Goal: Find specific page/section: Find specific page/section

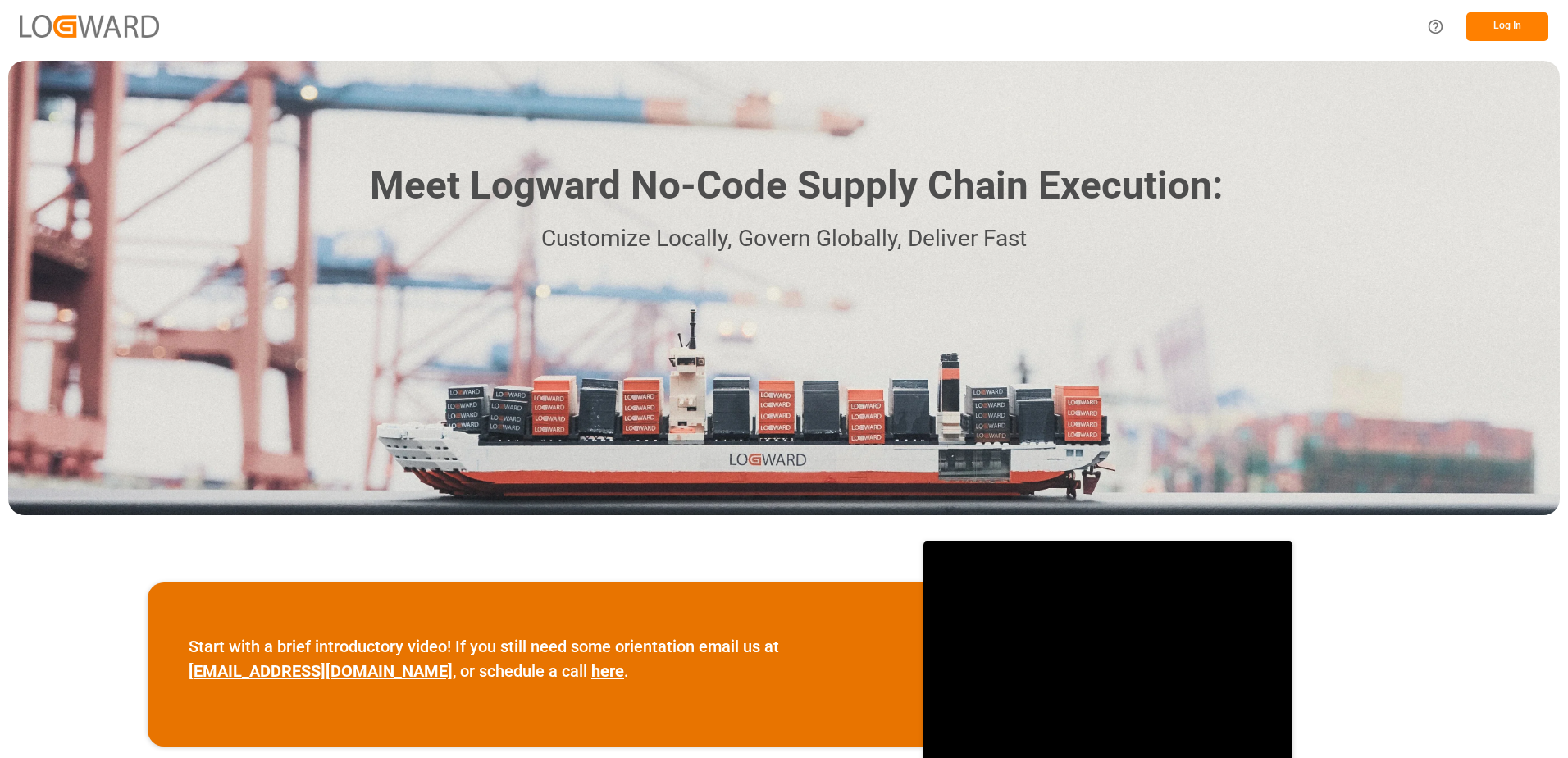
click at [1518, 24] on button "Log In" at bounding box center [1507, 26] width 82 height 29
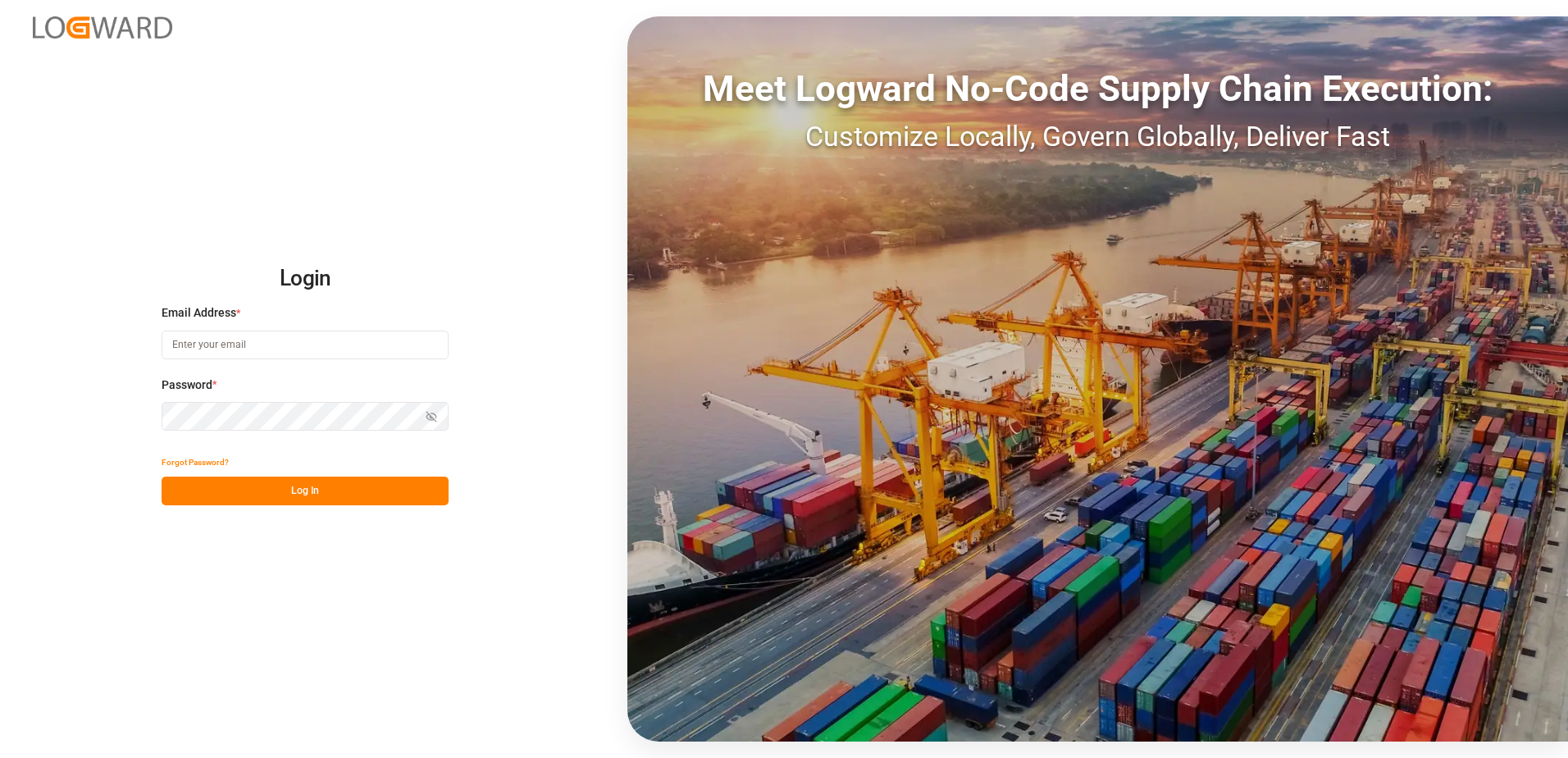
type input "[PERSON_NAME][EMAIL_ADDRESS][DOMAIN_NAME]"
click at [280, 480] on button "Log In" at bounding box center [305, 491] width 287 height 29
type input "[PERSON_NAME][EMAIL_ADDRESS][DOMAIN_NAME]"
click at [249, 480] on button "Log In" at bounding box center [305, 491] width 287 height 29
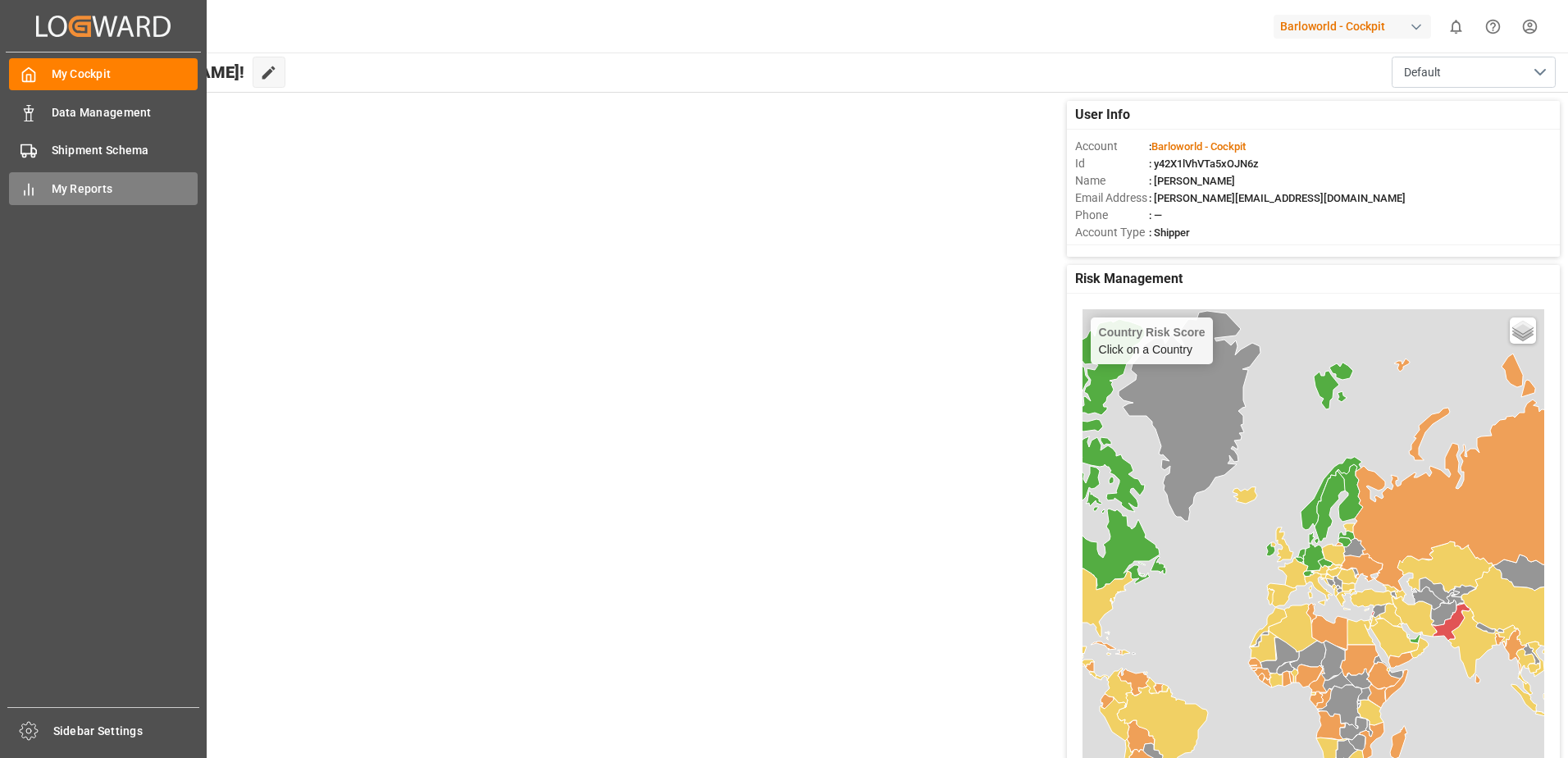
click at [73, 186] on span "My Reports" at bounding box center [126, 189] width 147 height 17
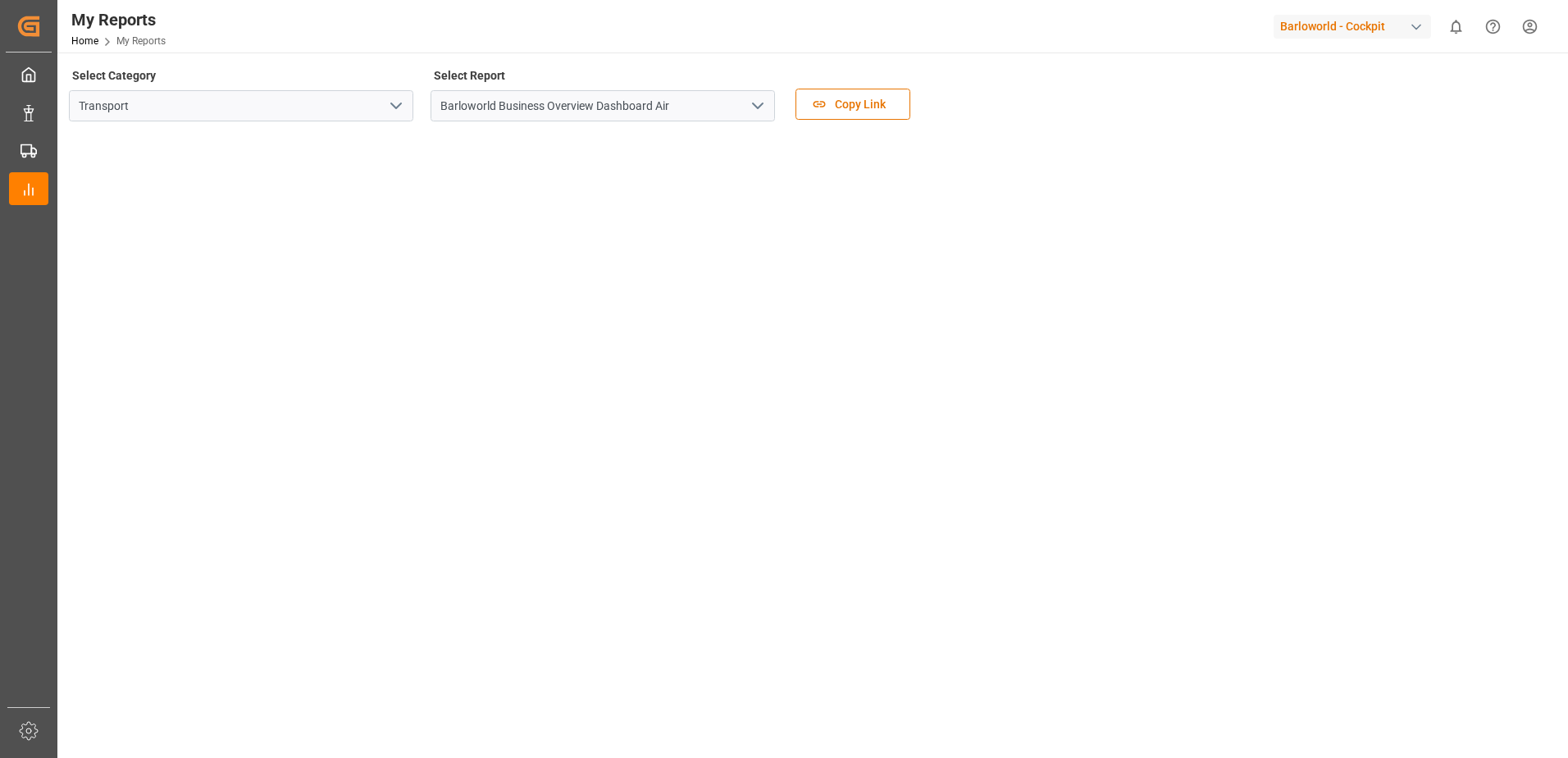
click at [765, 102] on icon "open menu" at bounding box center [758, 105] width 20 height 20
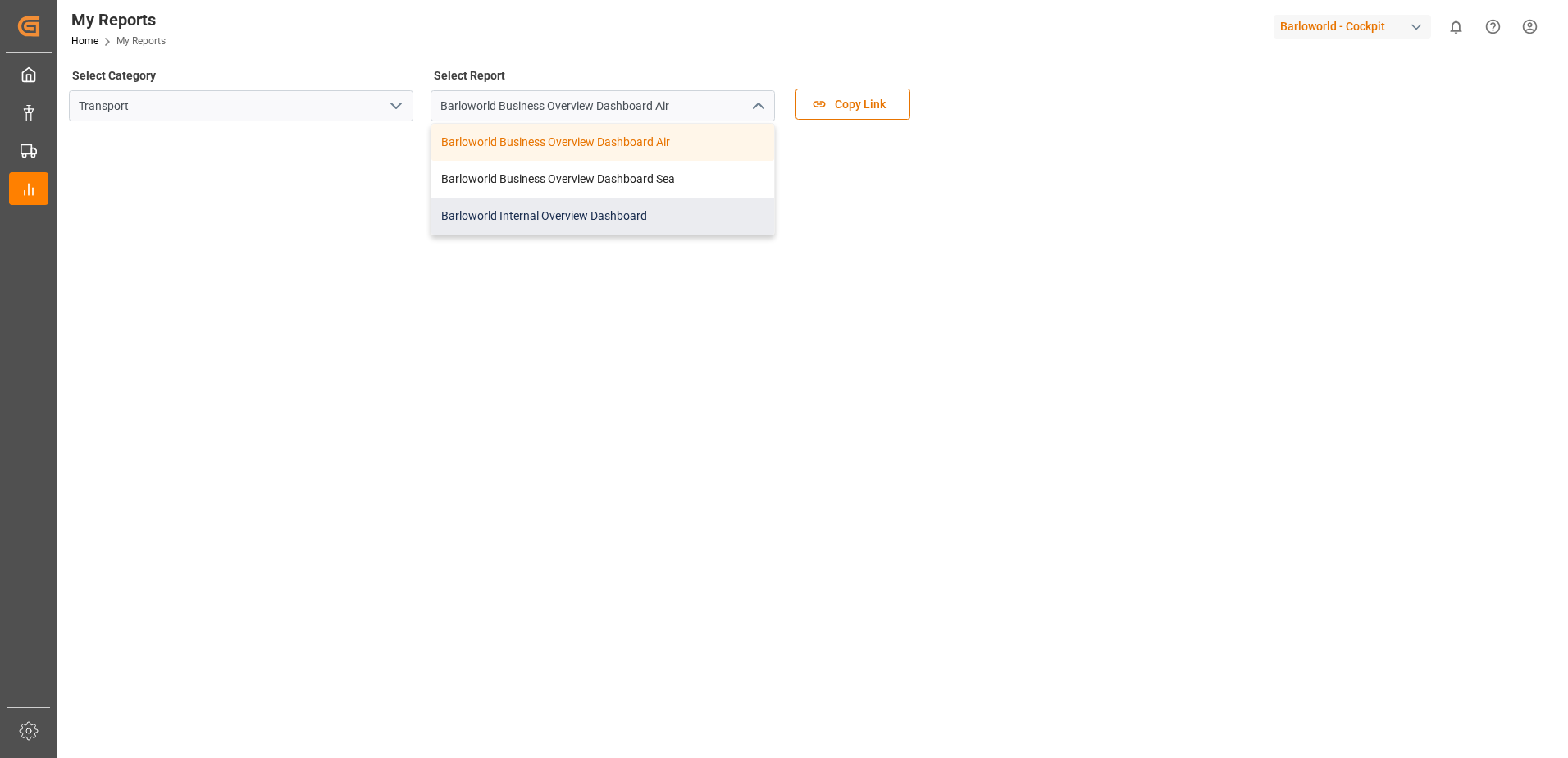
click at [480, 218] on div "Barloworld Internal Overview Dashboard" at bounding box center [602, 215] width 342 height 37
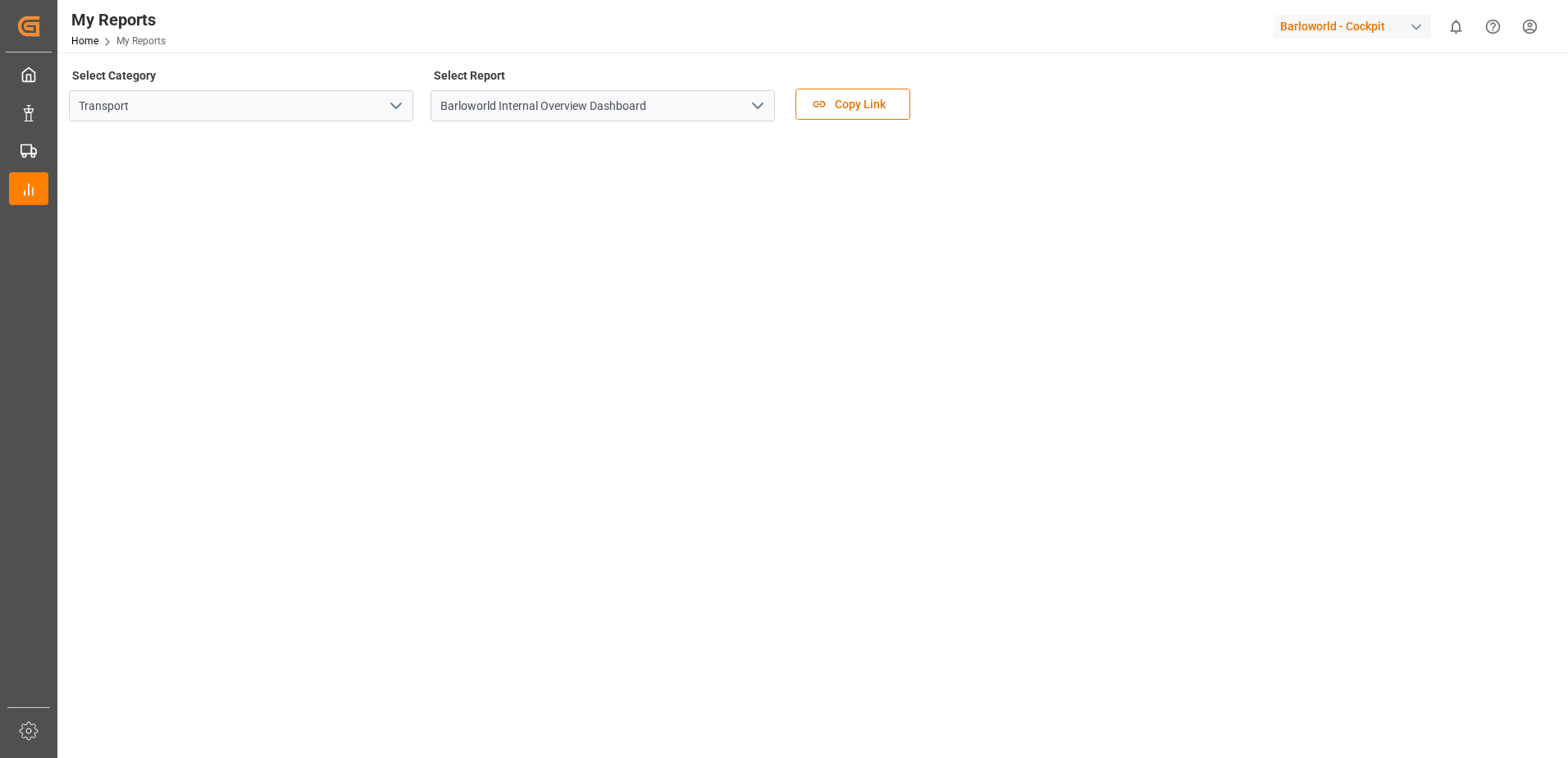
drag, startPoint x: 756, startPoint y: 100, endPoint x: 725, endPoint y: 119, distance: 36.4
click at [756, 100] on icon "open menu" at bounding box center [758, 105] width 20 height 20
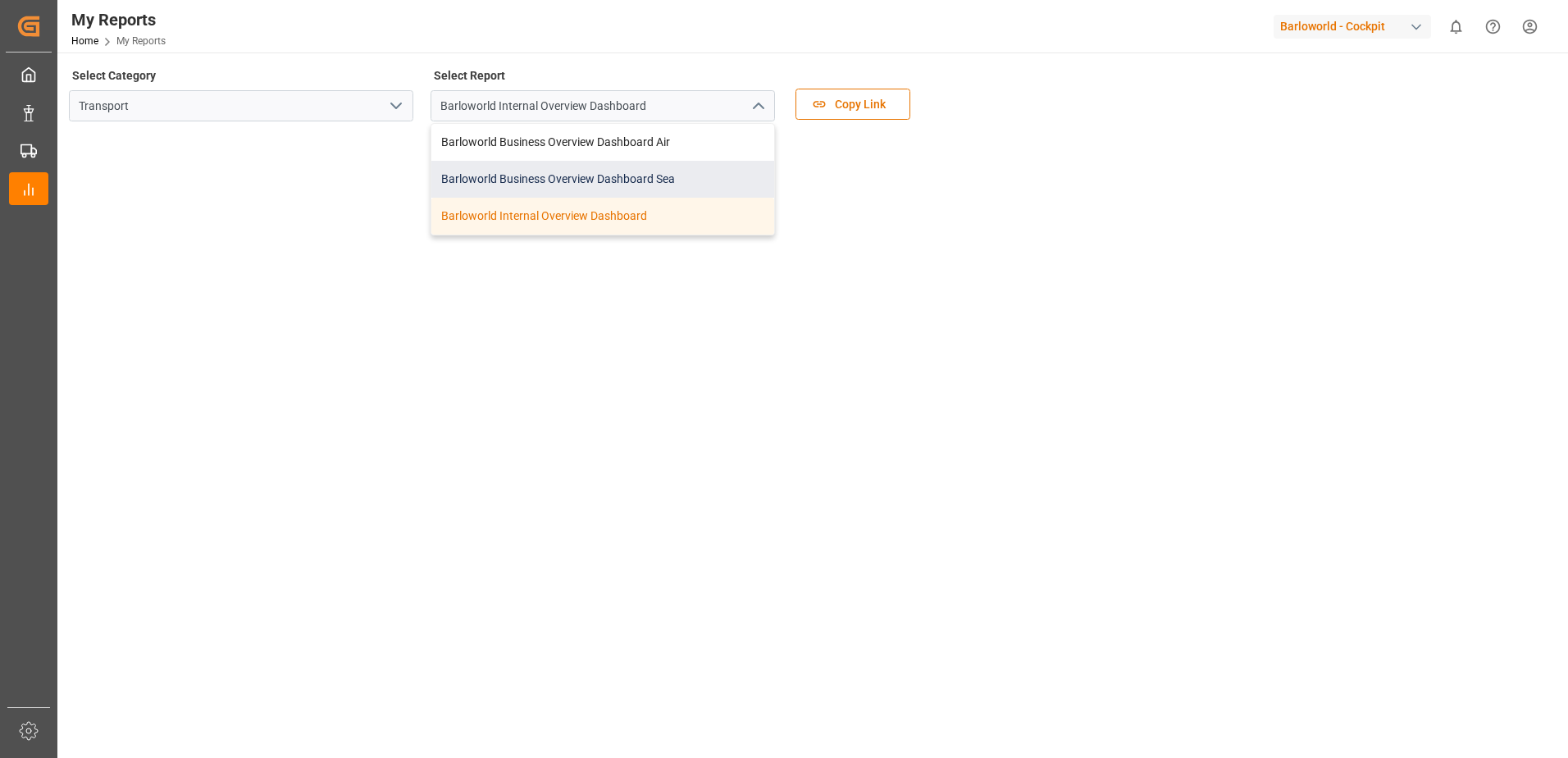
click at [547, 173] on div "Barloworld Business Overview Dashboard Sea" at bounding box center [602, 179] width 342 height 37
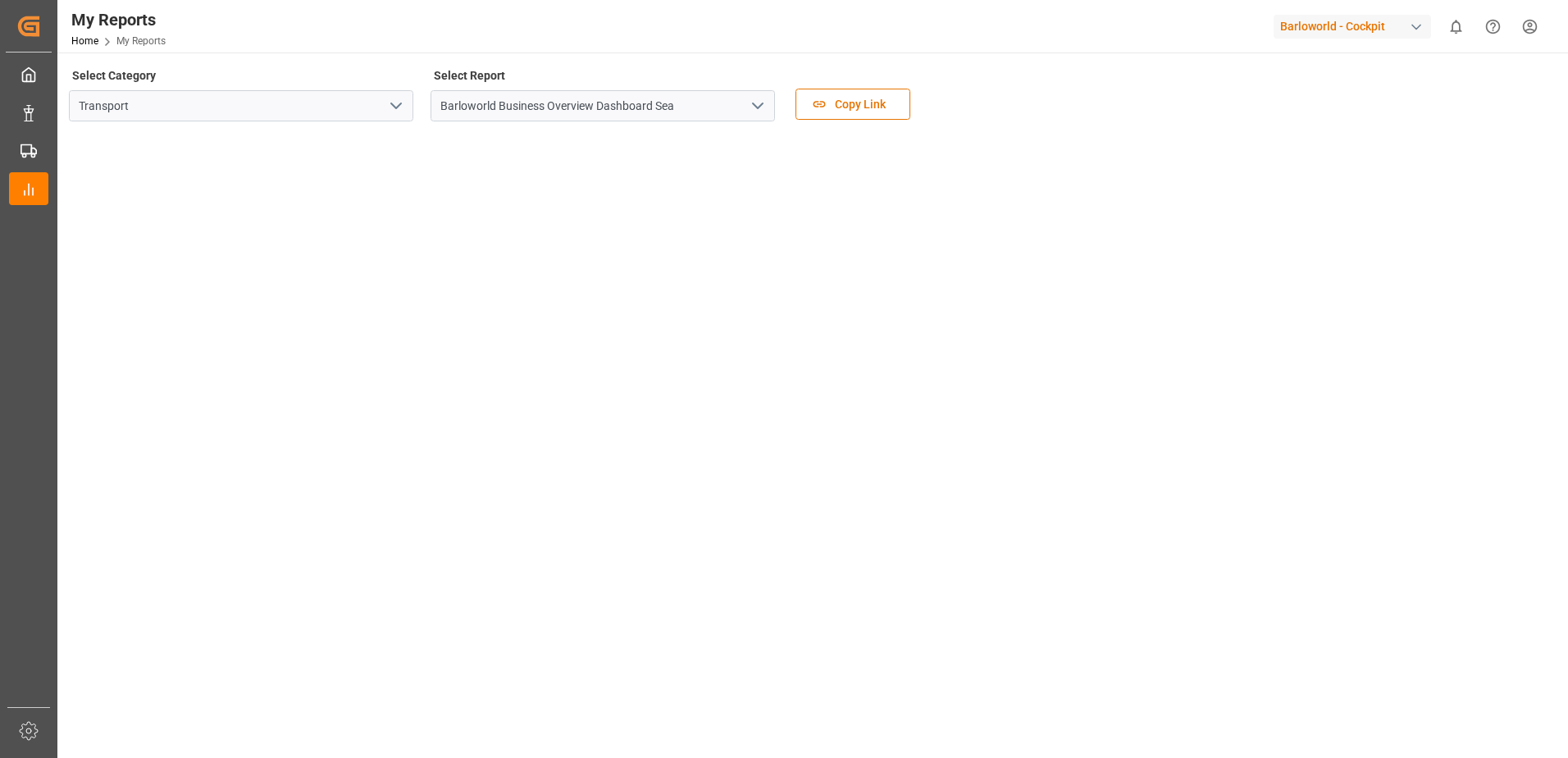
click at [758, 94] on button "open menu" at bounding box center [757, 106] width 25 height 26
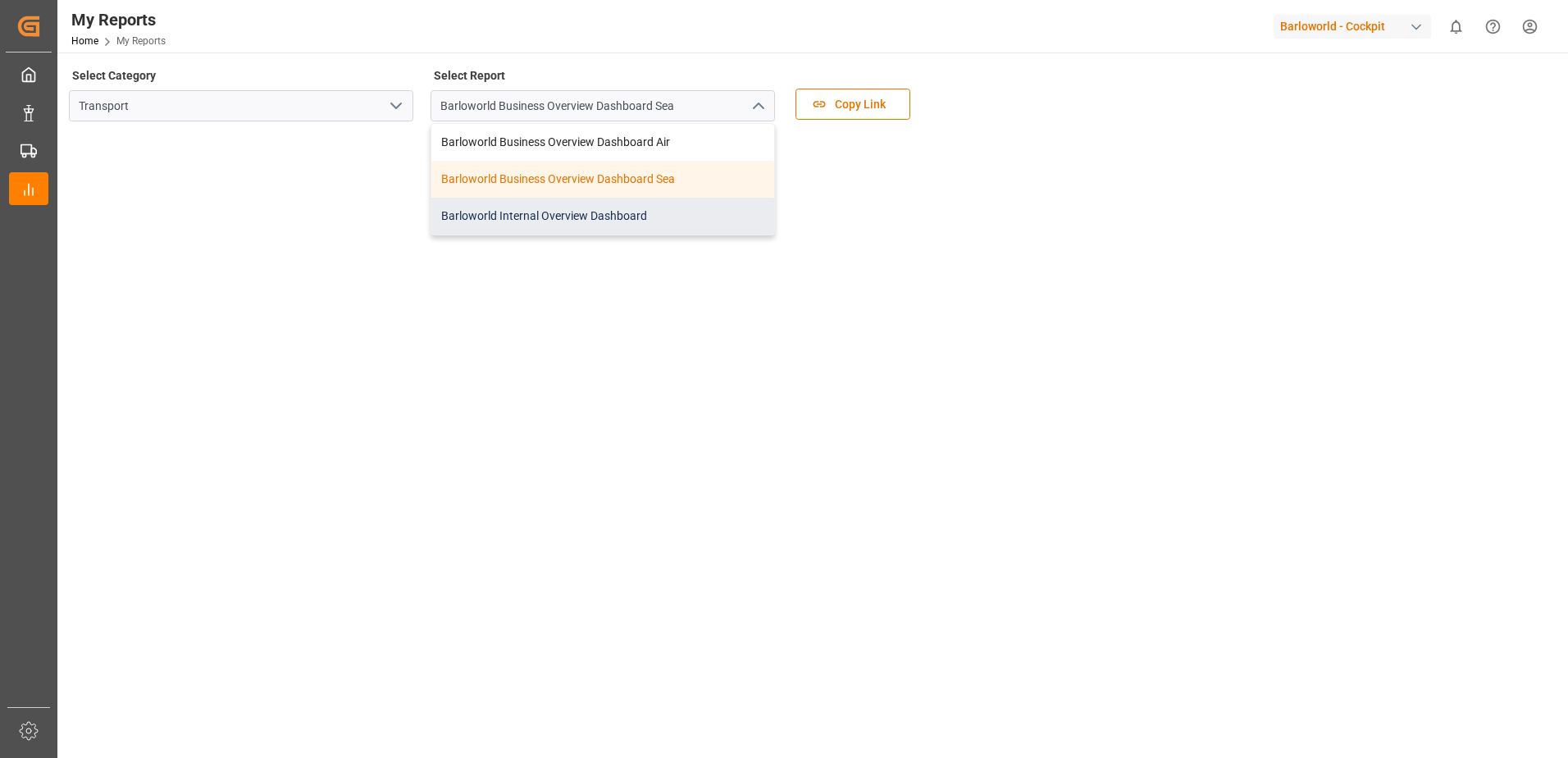
click at [519, 203] on div "Barloworld Internal Overview Dashboard" at bounding box center [602, 215] width 342 height 37
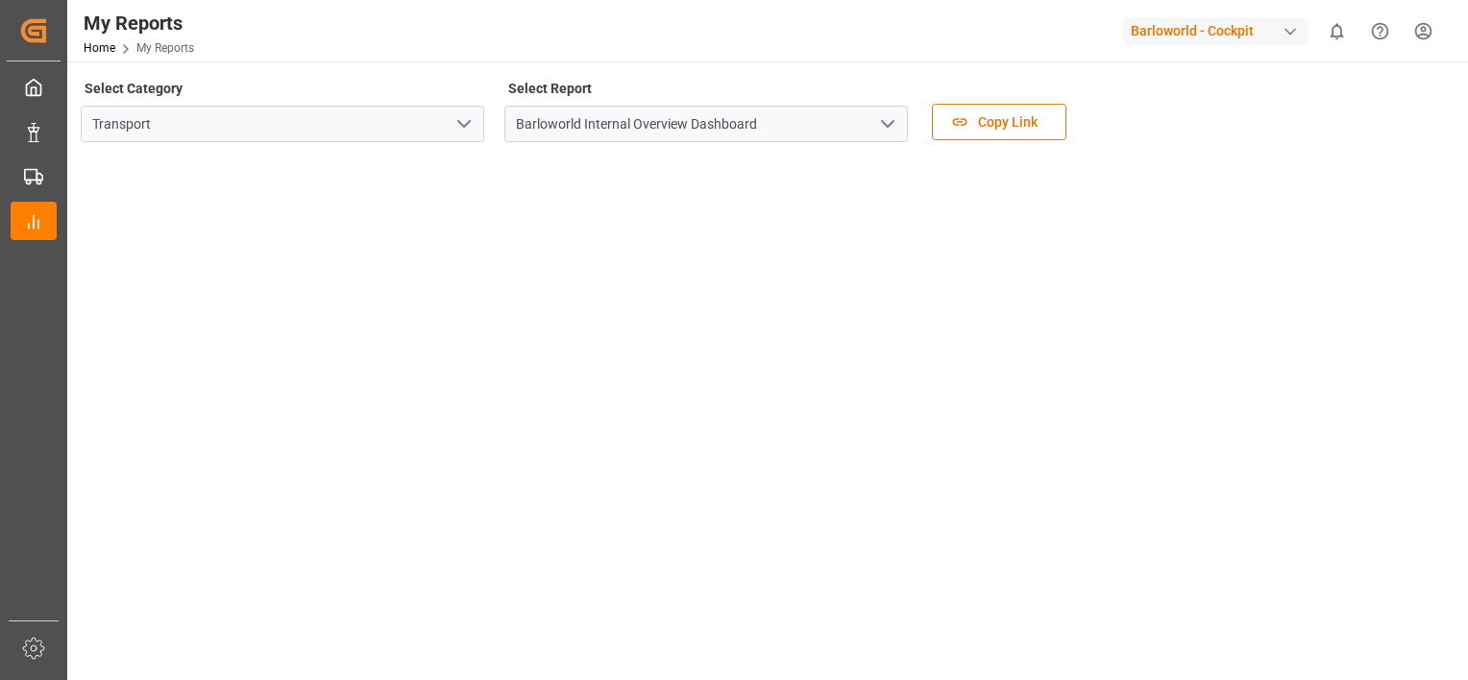
click at [1456, 304] on main "Select Category Transport Select Report Barloworld Internal Overview Dashboard …" at bounding box center [765, 502] width 1397 height 854
